Goal: Obtain resource: Download file/media

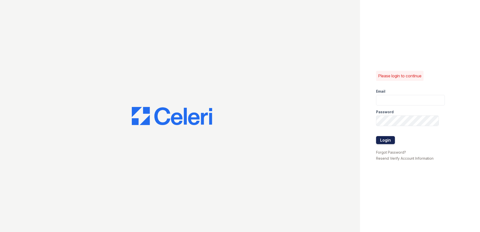
type input "arrivewestend@trinity-pm.com"
click at [388, 140] on button "Login" at bounding box center [385, 140] width 19 height 8
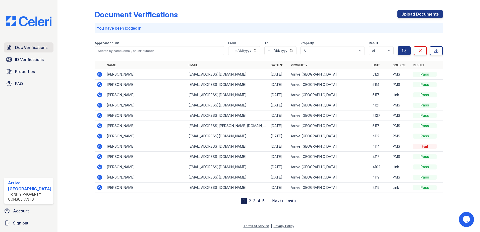
click at [41, 45] on span "Doc Verifications" at bounding box center [31, 47] width 32 height 6
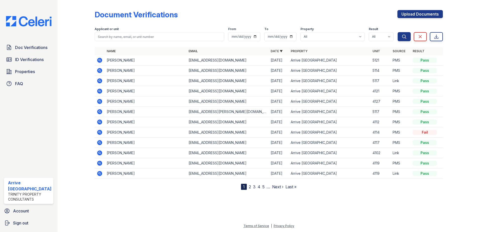
click at [98, 62] on icon at bounding box center [99, 60] width 5 height 5
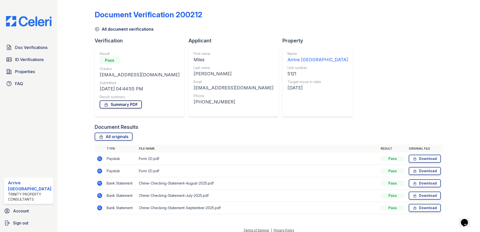
click at [124, 105] on link "Summary PDF" at bounding box center [121, 105] width 42 height 8
click at [46, 47] on span "Doc Verifications" at bounding box center [31, 47] width 32 height 6
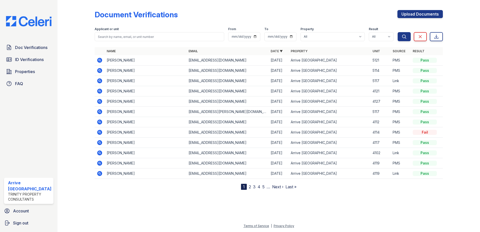
click at [98, 74] on td at bounding box center [100, 71] width 10 height 10
click at [99, 72] on icon at bounding box center [99, 70] width 5 height 5
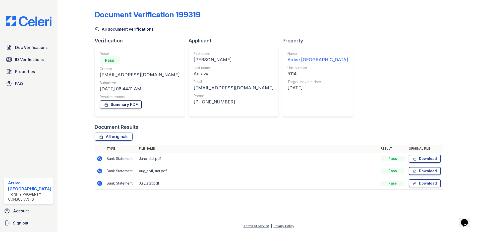
click at [119, 106] on link "Summary PDF" at bounding box center [121, 105] width 42 height 8
click at [46, 45] on span "Doc Verifications" at bounding box center [31, 47] width 32 height 6
